Goal: Download file/media

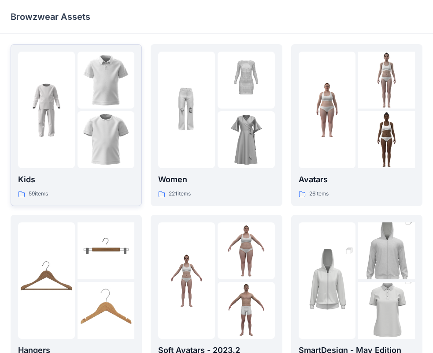
click at [86, 182] on p "Kids" at bounding box center [76, 179] width 116 height 12
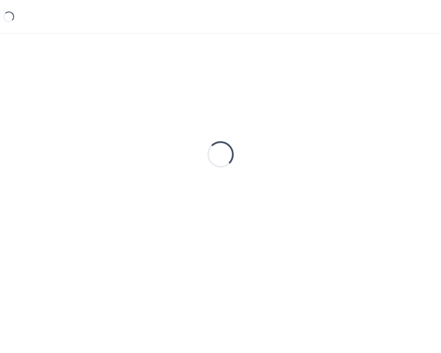
click at [85, 182] on div "Loading..." at bounding box center [221, 154] width 420 height 220
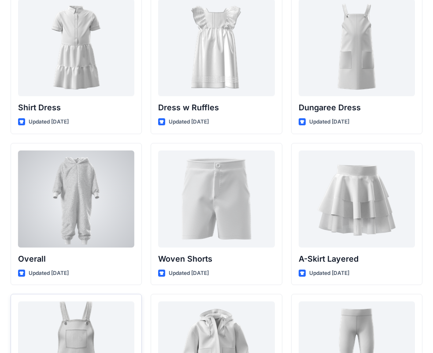
scroll to position [2450, 0]
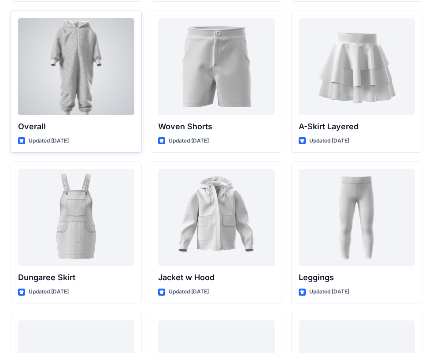
click at [97, 82] on div at bounding box center [76, 66] width 116 height 97
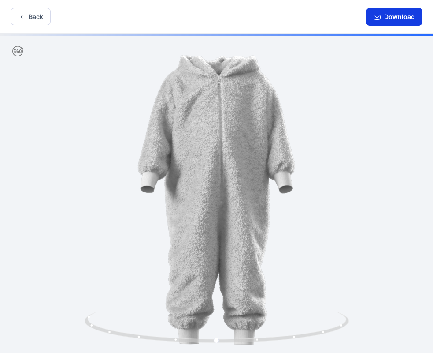
click at [384, 18] on button "Download" at bounding box center [394, 17] width 56 height 18
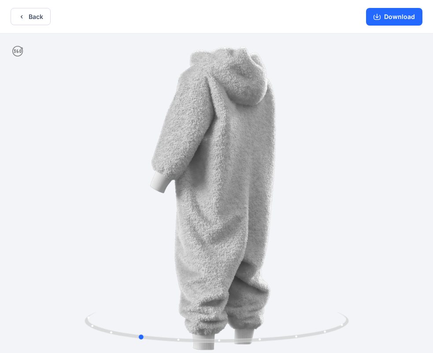
drag, startPoint x: 193, startPoint y: 246, endPoint x: 429, endPoint y: 200, distance: 240.4
click at [429, 200] on div at bounding box center [216, 194] width 433 height 321
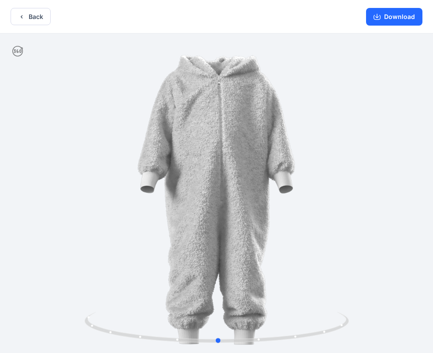
drag, startPoint x: 243, startPoint y: 233, endPoint x: 270, endPoint y: 233, distance: 27.3
click at [270, 233] on div at bounding box center [216, 194] width 433 height 321
drag, startPoint x: 250, startPoint y: 231, endPoint x: 222, endPoint y: 233, distance: 27.9
click at [222, 233] on div at bounding box center [216, 194] width 433 height 321
click at [392, 19] on button "Download" at bounding box center [394, 17] width 56 height 18
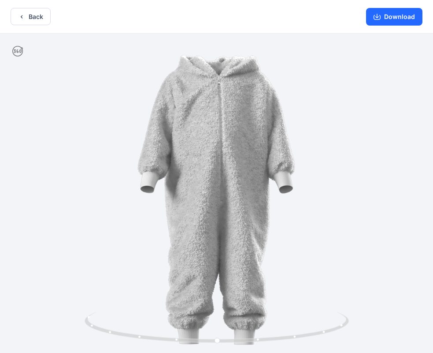
click at [52, 12] on div "Back Download" at bounding box center [216, 17] width 433 height 34
click at [37, 14] on button "Back" at bounding box center [31, 16] width 40 height 17
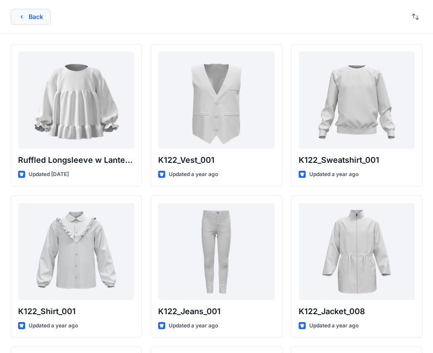
click at [41, 14] on button "Back" at bounding box center [31, 17] width 40 height 16
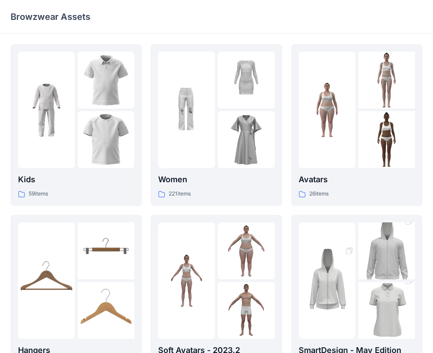
scroll to position [219, 0]
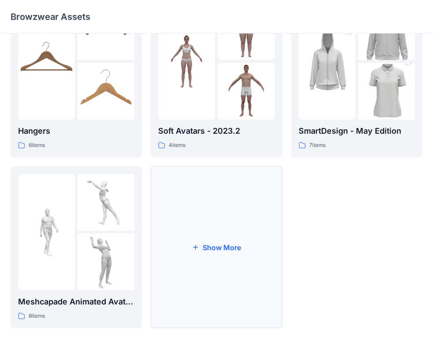
click at [218, 299] on button "Show More" at bounding box center [216, 247] width 131 height 162
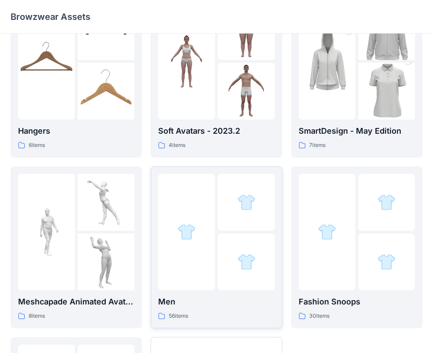
click at [224, 287] on div at bounding box center [246, 261] width 57 height 57
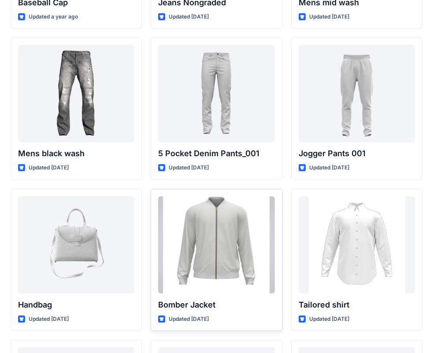
scroll to position [397, 0]
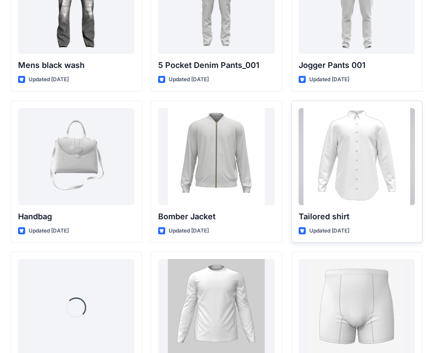
click at [335, 188] on div at bounding box center [357, 156] width 116 height 97
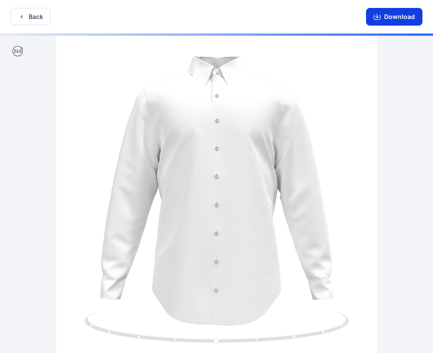
click at [388, 19] on button "Download" at bounding box center [394, 17] width 56 height 18
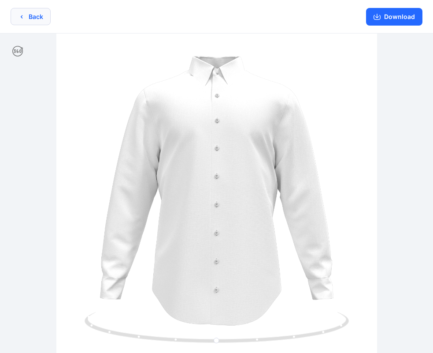
click at [36, 22] on button "Back" at bounding box center [31, 16] width 40 height 17
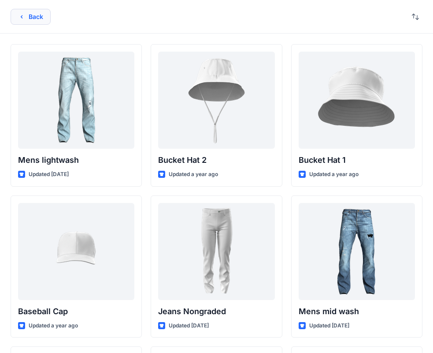
click at [29, 19] on button "Back" at bounding box center [31, 17] width 40 height 16
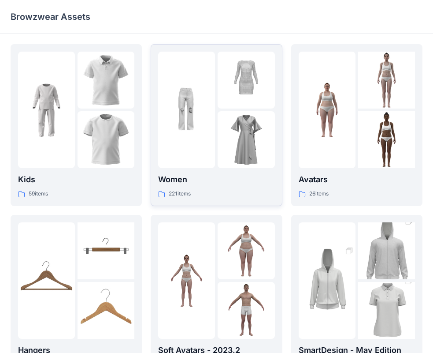
click at [209, 171] on div "Women 221 items" at bounding box center [216, 125] width 116 height 147
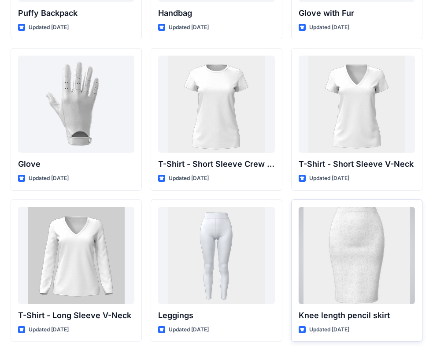
scroll to position [6974, 0]
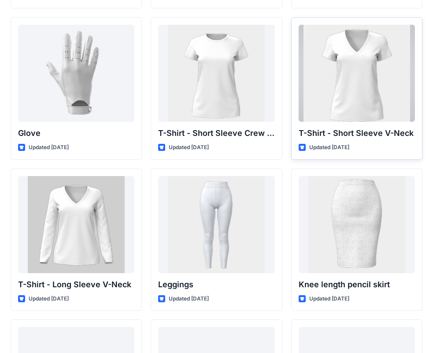
click at [375, 107] on div at bounding box center [357, 73] width 116 height 97
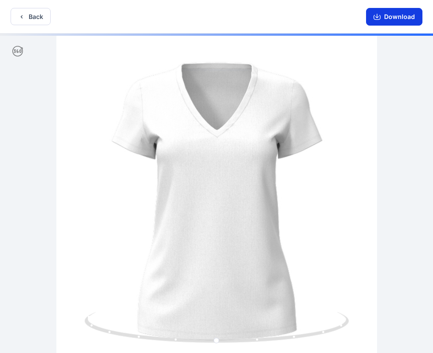
click at [395, 11] on button "Download" at bounding box center [394, 17] width 56 height 18
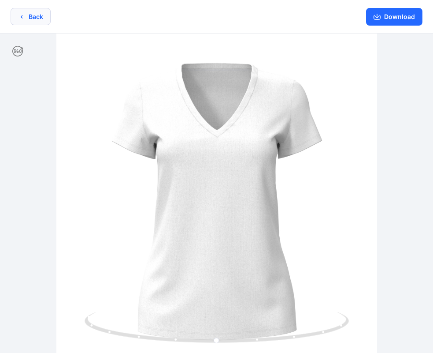
drag, startPoint x: 43, startPoint y: 19, endPoint x: 38, endPoint y: 23, distance: 6.6
click at [38, 23] on button "Back" at bounding box center [31, 16] width 40 height 17
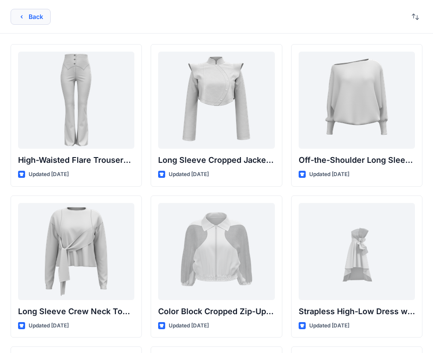
click at [35, 13] on button "Back" at bounding box center [31, 17] width 40 height 16
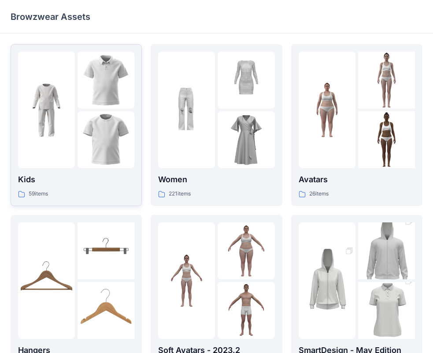
click at [89, 106] on img at bounding box center [106, 80] width 57 height 57
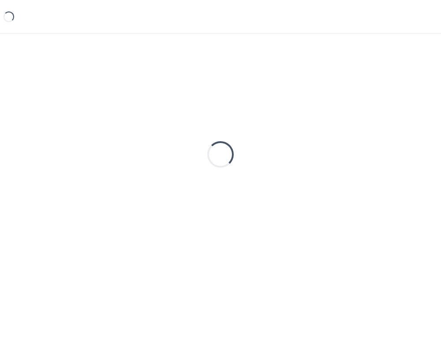
click at [89, 106] on div "Loading..." at bounding box center [221, 154] width 420 height 220
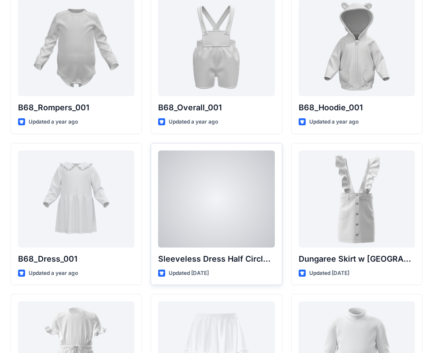
scroll to position [1758, 0]
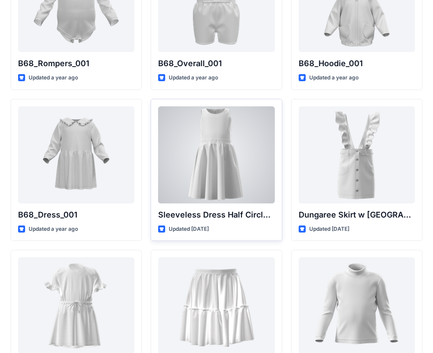
click at [223, 134] on div at bounding box center [216, 154] width 116 height 97
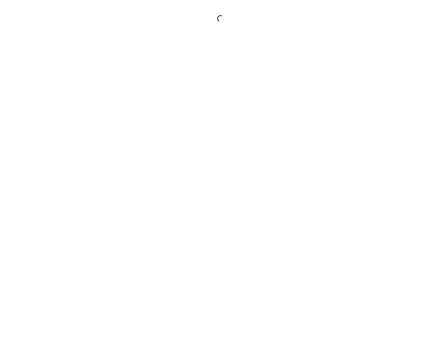
click at [223, 134] on div at bounding box center [220, 176] width 441 height 353
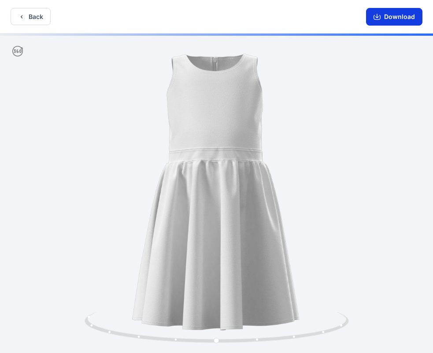
click at [403, 18] on button "Download" at bounding box center [394, 17] width 56 height 18
